Goal: Information Seeking & Learning: Learn about a topic

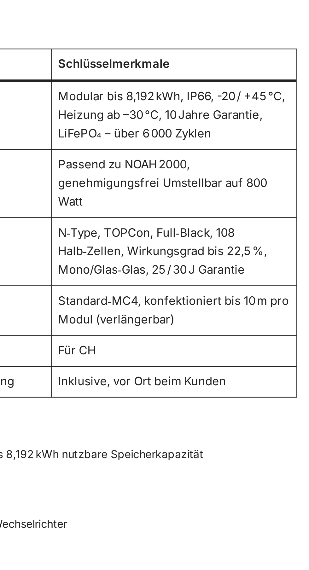
scroll to position [250, 0]
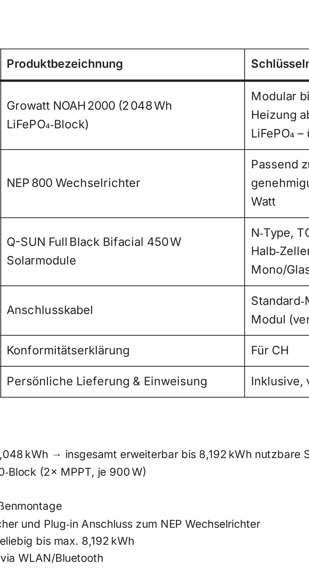
click at [166, 287] on td "Growatt NOAH 2000 (2 048 Wh LiFePO₄‑Block)" at bounding box center [155, 275] width 100 height 28
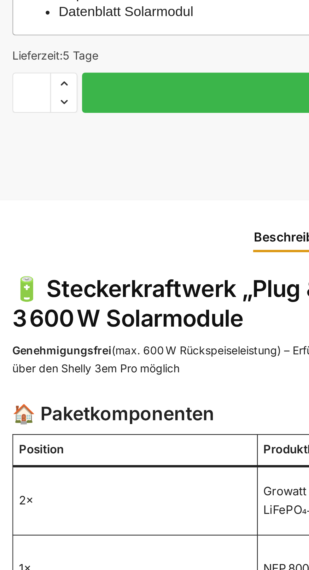
scroll to position [33, 0]
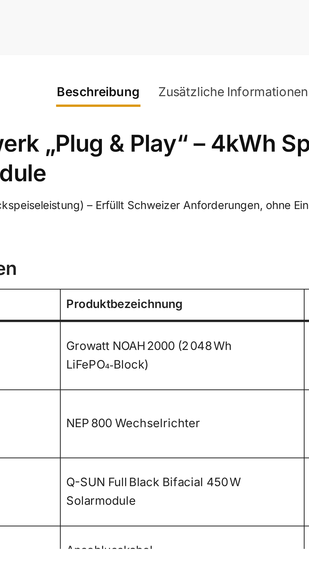
click at [192, 539] on td "Q-SUN Full Black Bifacial 450 W Solarmodule" at bounding box center [155, 547] width 100 height 28
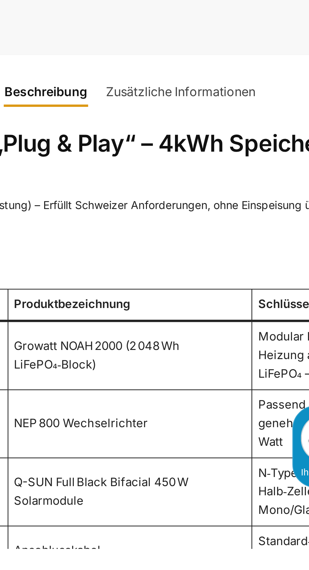
click at [202, 531] on td "NEP 800 Wechselrichter" at bounding box center [155, 519] width 100 height 28
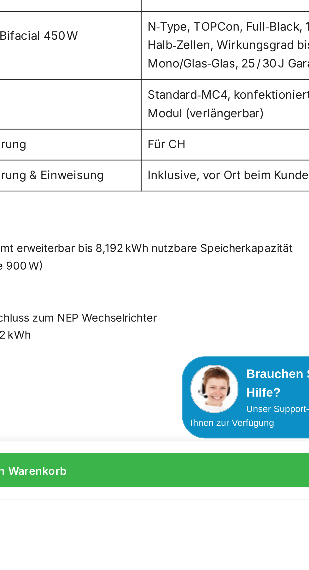
scroll to position [196, 0]
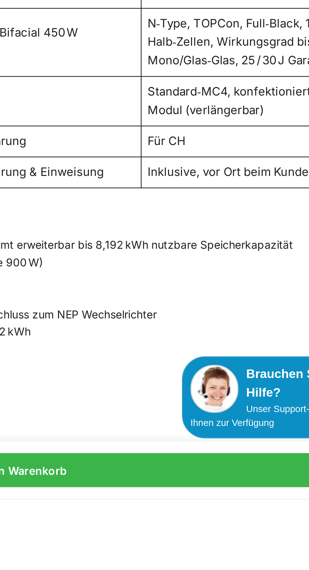
click at [219, 458] on h3 "🧩 Technische Highlights" at bounding box center [154, 455] width 299 height 11
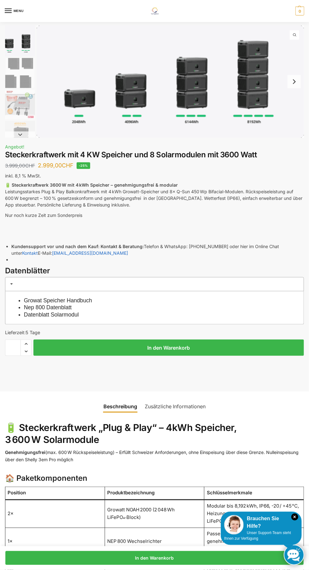
scroll to position [0, 0]
